Goal: Task Accomplishment & Management: Use online tool/utility

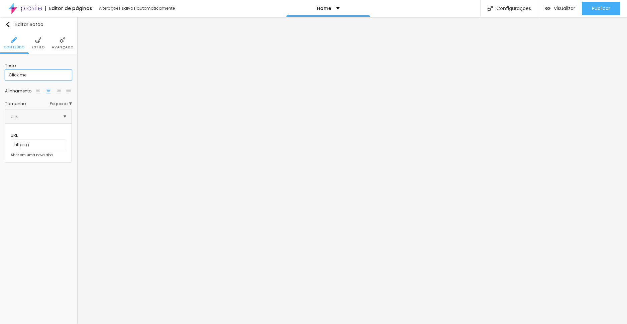
drag, startPoint x: 35, startPoint y: 75, endPoint x: 4, endPoint y: 69, distance: 31.7
click at [4, 69] on div "Texto Click me Alinhamento Tamanho Pequeno Pequeno Normal Grande Link URL https…" at bounding box center [38, 110] width 77 height 113
type input "veja mais"
drag, startPoint x: 32, startPoint y: 73, endPoint x: -1, endPoint y: 64, distance: 34.1
click at [0, 64] on html "Editor de páginas Alterações salvas automaticamente Home Configurações Configur…" at bounding box center [313, 162] width 627 height 324
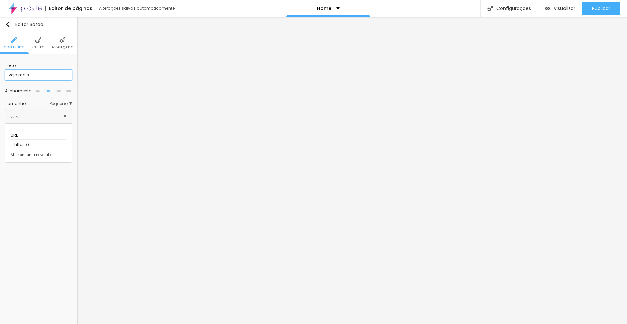
type input "veja mais"
drag, startPoint x: 37, startPoint y: 73, endPoint x: -15, endPoint y: 66, distance: 52.6
click at [0, 66] on html "Editor de páginas Alterações salvas automaticamente Home Configurações Configur…" at bounding box center [313, 162] width 627 height 324
type input "veja mais"
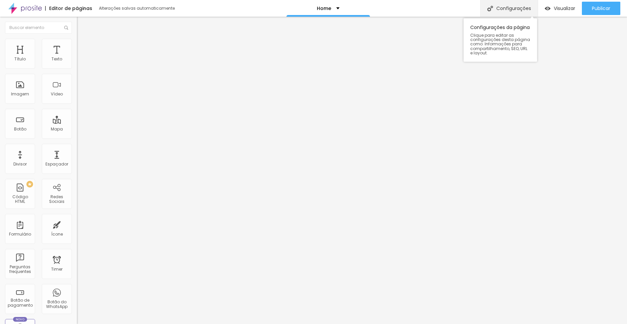
click at [502, 13] on div "Configurações" at bounding box center [508, 8] width 57 height 17
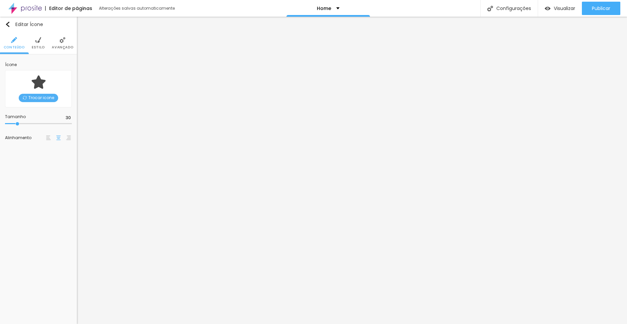
click at [48, 99] on span "Trocar icone" at bounding box center [38, 98] width 39 height 8
click at [40, 85] on span "Trocar icone" at bounding box center [38, 85] width 39 height 8
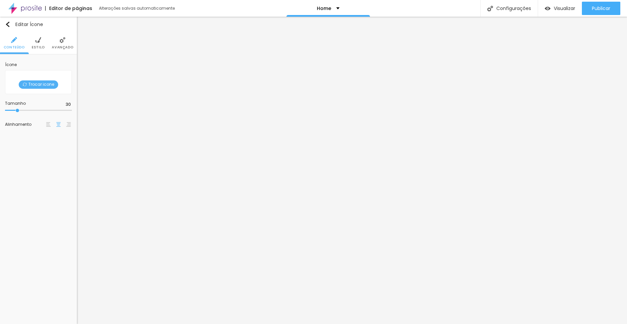
scroll to position [0, 0]
type input "star"
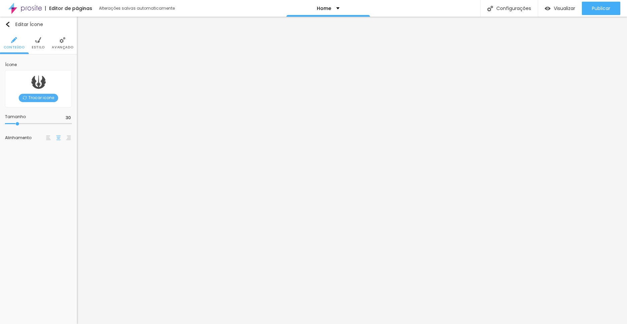
click at [36, 95] on span "Trocar icone" at bounding box center [38, 98] width 39 height 8
type input "s"
type input "f"
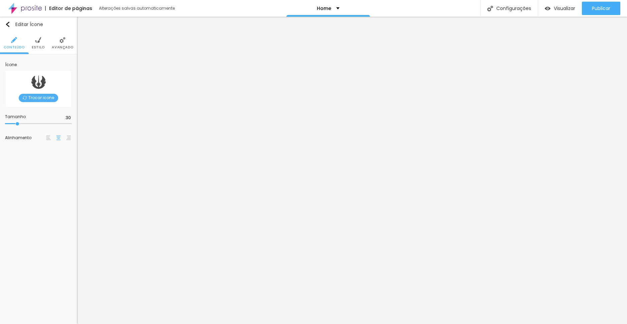
type input "best"
drag, startPoint x: 407, startPoint y: 57, endPoint x: 199, endPoint y: 56, distance: 207.5
type input "g"
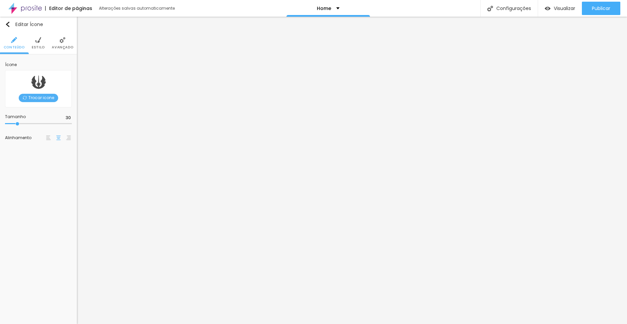
type input "star"
click at [34, 98] on span "Trocar icone" at bounding box center [38, 98] width 39 height 8
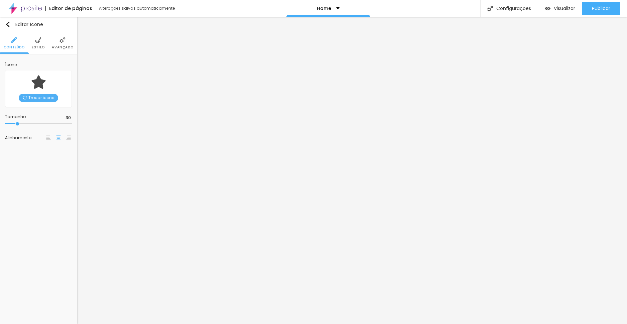
type input "star"
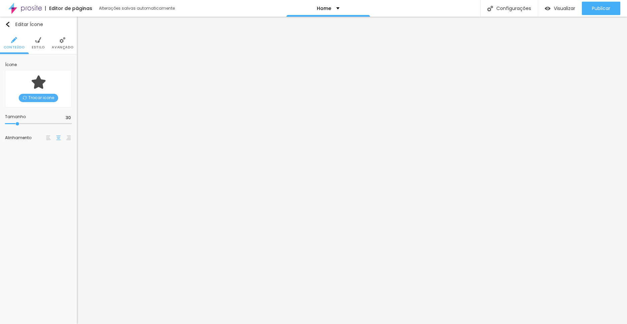
click at [41, 98] on span "Trocar icone" at bounding box center [38, 98] width 39 height 8
type input "star"
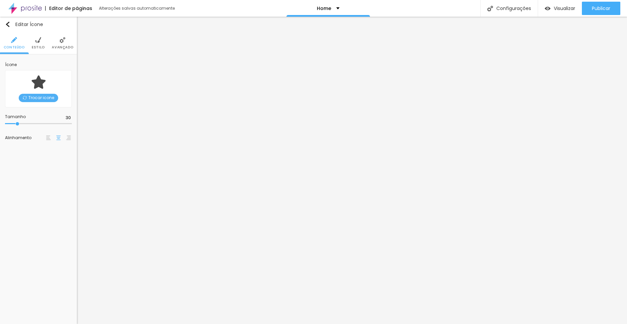
click at [591, 10] on button "Publicar" at bounding box center [601, 8] width 38 height 13
click at [331, 7] on div "Home" at bounding box center [325, 8] width 23 height 5
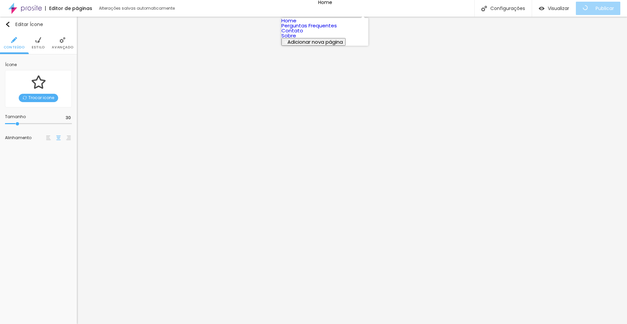
click at [408, 12] on div "Editor de páginas Alterações salvas automaticamente Home Configurações Configur…" at bounding box center [313, 8] width 627 height 17
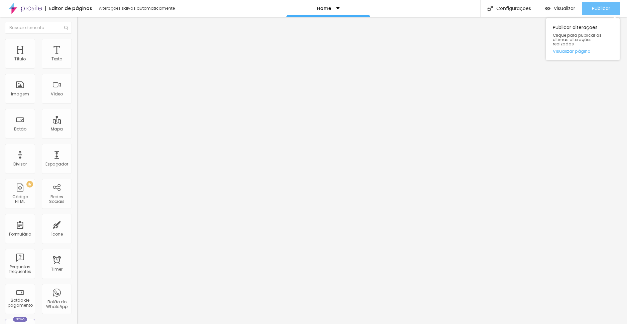
click at [604, 8] on span "Publicar" at bounding box center [601, 8] width 18 height 5
click at [608, 12] on div "Publicar" at bounding box center [601, 8] width 18 height 13
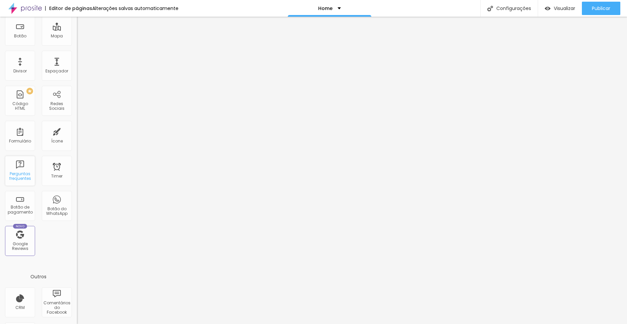
scroll to position [127, 0]
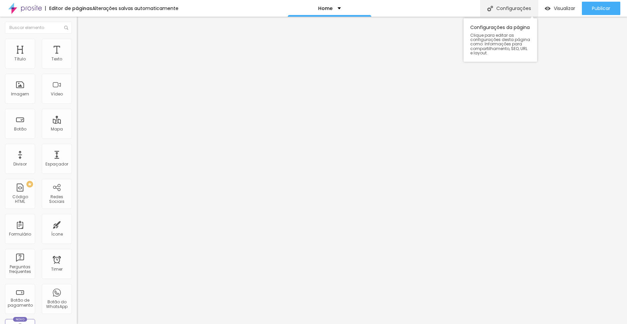
click at [507, 10] on div "Configurações" at bounding box center [508, 8] width 57 height 17
drag, startPoint x: 286, startPoint y: 117, endPoint x: 193, endPoint y: 112, distance: 92.7
paste input "[URL][DOMAIN_NAME]"
type input "/[URL][DOMAIN_NAME]"
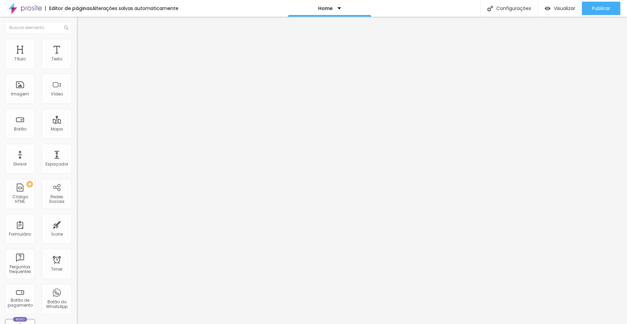
click at [592, 10] on span "Publicar" at bounding box center [601, 8] width 18 height 5
